Goal: Information Seeking & Learning: Learn about a topic

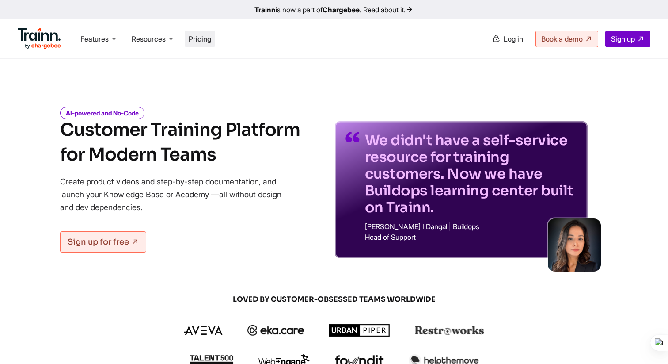
click at [204, 38] on span "Pricing" at bounding box center [200, 38] width 23 height 9
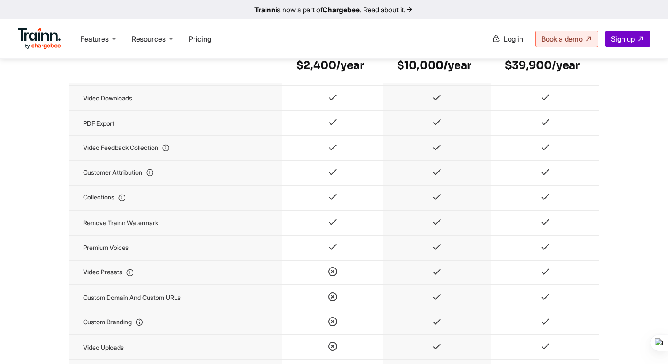
scroll to position [895, 0]
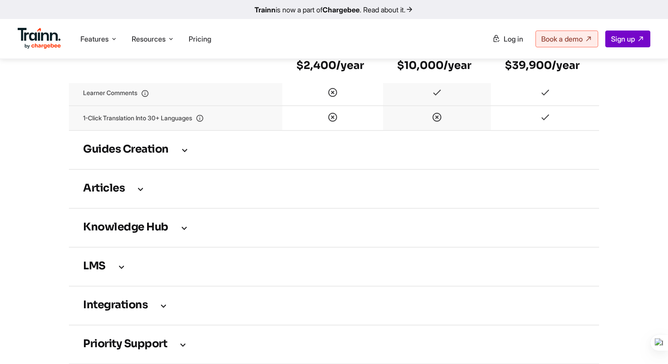
scroll to position [1196, 0]
click at [169, 246] on td "Knowledge Hub" at bounding box center [334, 226] width 530 height 39
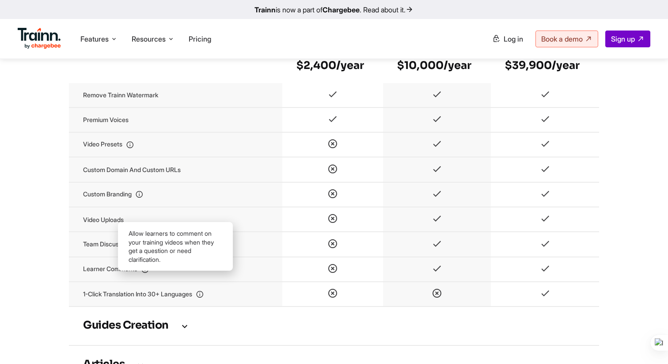
scroll to position [1022, 0]
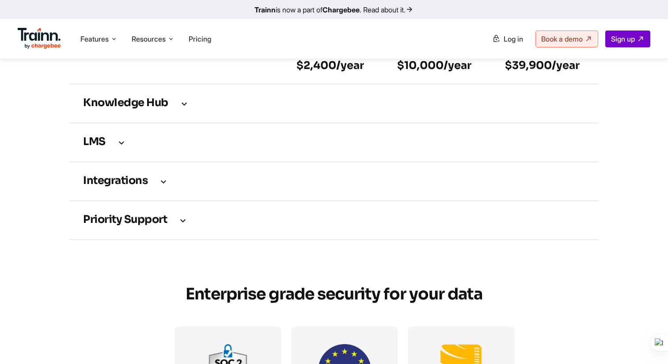
scroll to position [1381, 0]
